Goal: Use online tool/utility: Utilize a website feature to perform a specific function

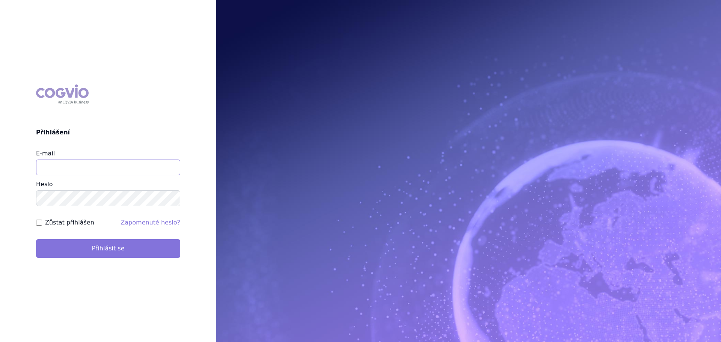
type input "teodoridu@iq-med.cz"
click at [104, 249] on button "Přihlásit se" at bounding box center [108, 248] width 144 height 19
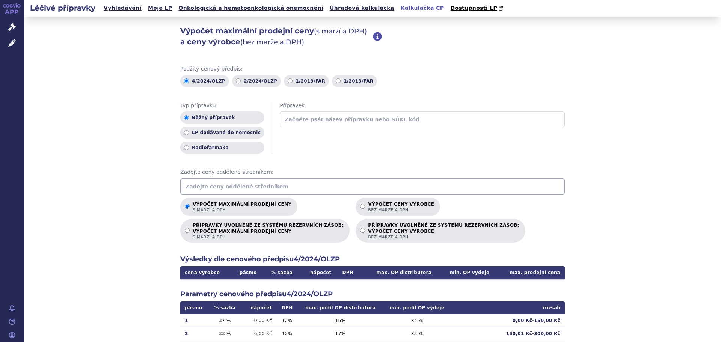
click at [202, 186] on input "text" at bounding box center [372, 186] width 384 height 17
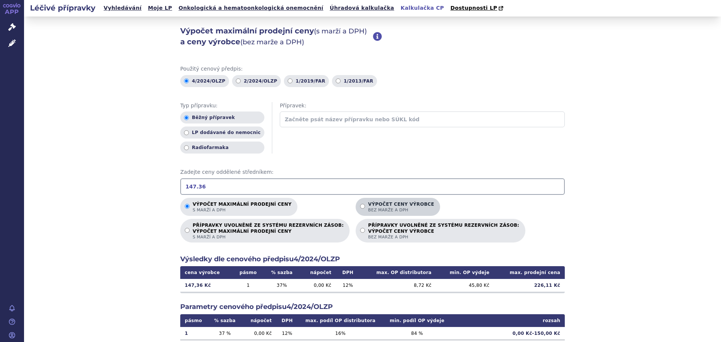
type input "147.36"
click at [360, 205] on input "Výpočet ceny výrobce bez marže a DPH" at bounding box center [362, 206] width 5 height 5
radio input "true"
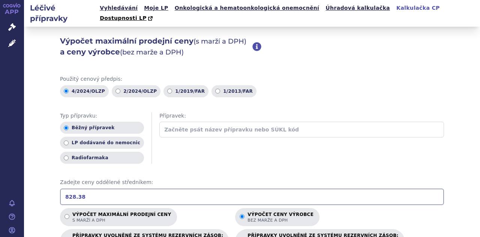
scroll to position [113, 0]
